Goal: Information Seeking & Learning: Learn about a topic

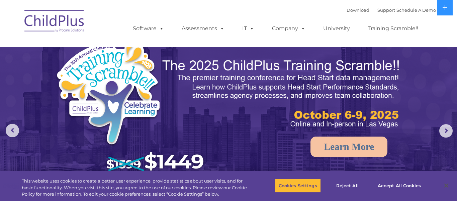
select select "MEDIUM"
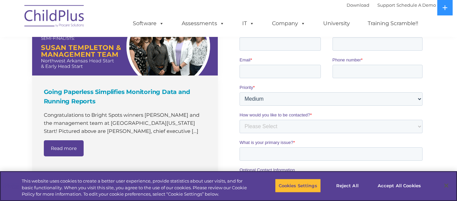
scroll to position [503, 0]
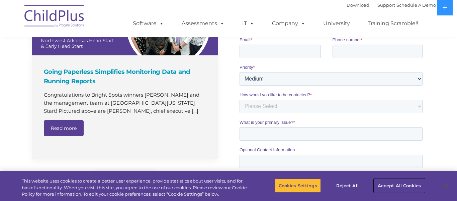
click at [391, 187] on button "Accept All Cookies" at bounding box center [399, 185] width 51 height 14
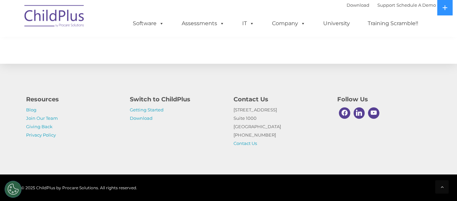
scroll to position [784, 0]
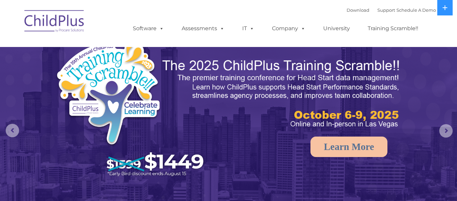
select select "MEDIUM"
click at [446, 14] on button at bounding box center [445, 7] width 15 height 15
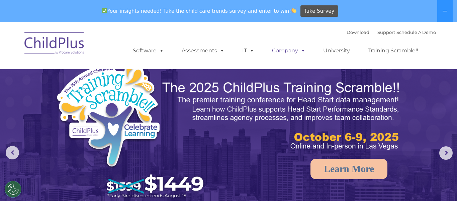
click at [301, 54] on span at bounding box center [301, 50] width 7 height 6
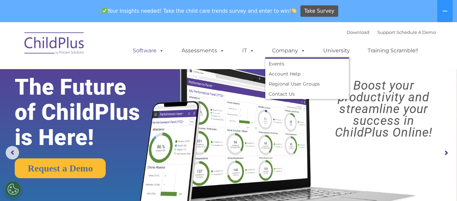
click at [153, 56] on link "Software" at bounding box center [148, 50] width 45 height 13
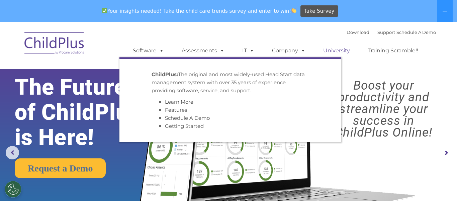
click at [345, 55] on link "University" at bounding box center [337, 50] width 40 height 13
click at [392, 55] on link "Training Scramble!!" at bounding box center [393, 50] width 64 height 13
click at [352, 38] on ul "Software ChildPlus: The original and most widely-used Head Start data managemen…" at bounding box center [278, 50] width 317 height 27
click at [349, 33] on link "Download" at bounding box center [358, 31] width 23 height 5
